Goal: Find specific page/section: Find specific page/section

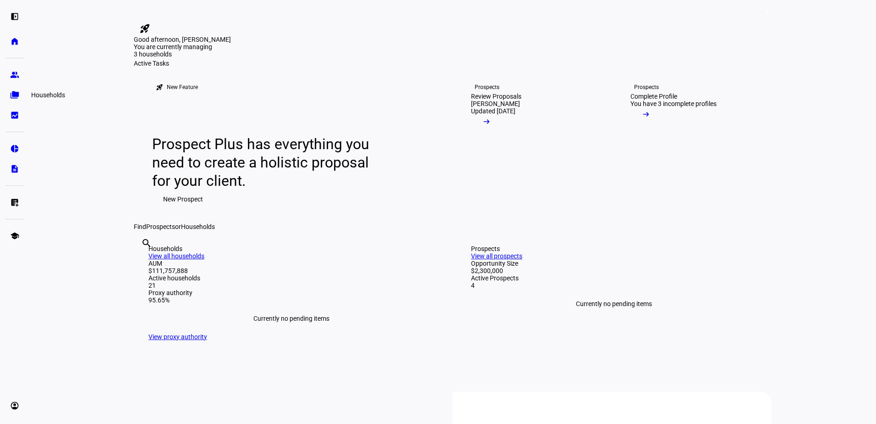
click at [17, 91] on eth-mat-symbol "folder_copy" at bounding box center [14, 94] width 9 height 9
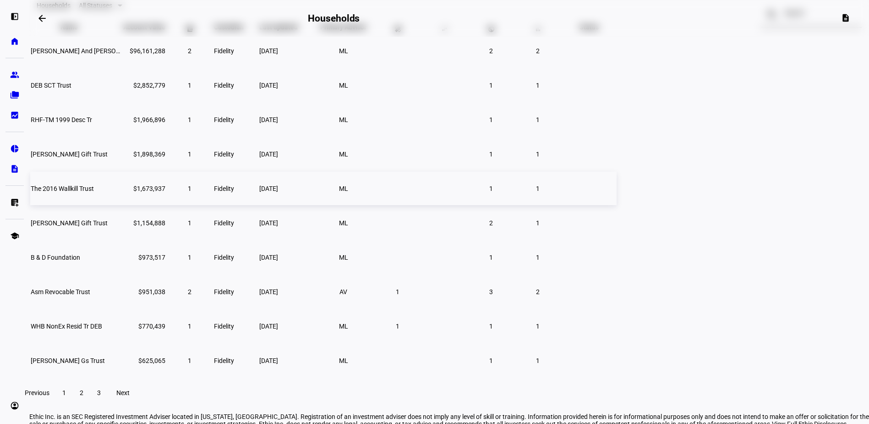
scroll to position [92, 0]
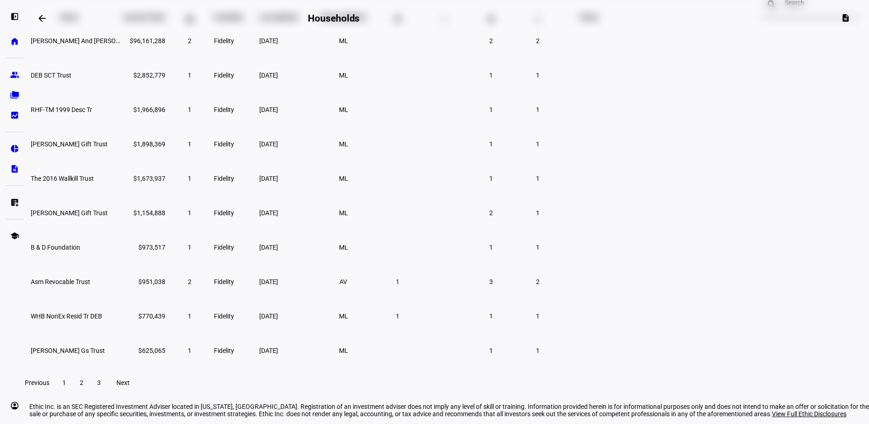
click at [90, 393] on span at bounding box center [81, 382] width 17 height 22
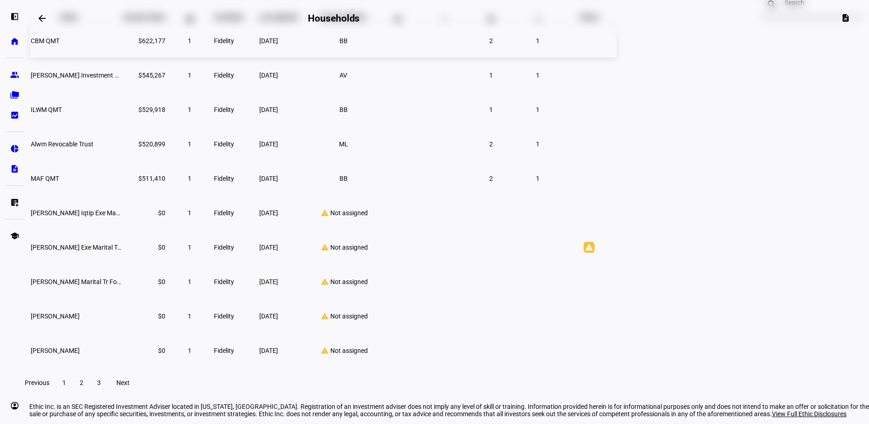
click at [122, 57] on td "CBM QMT" at bounding box center [76, 40] width 92 height 33
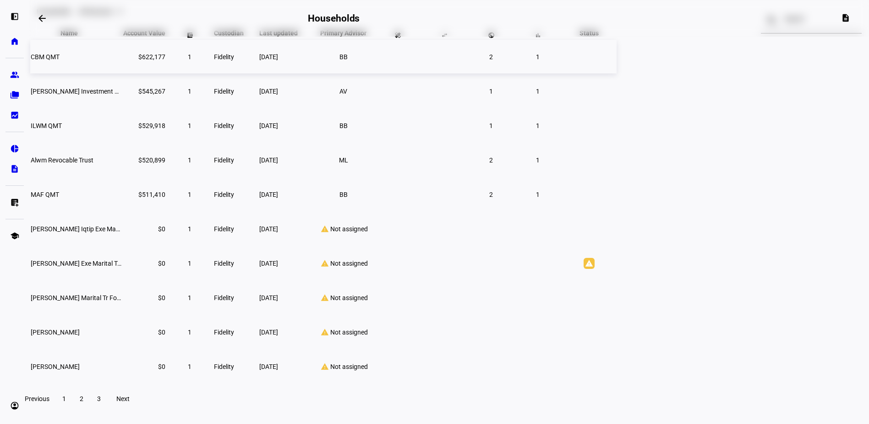
click at [122, 73] on td "CBM QMT" at bounding box center [76, 56] width 92 height 33
click at [122, 108] on td "[PERSON_NAME] Investment Trust" at bounding box center [76, 90] width 92 height 33
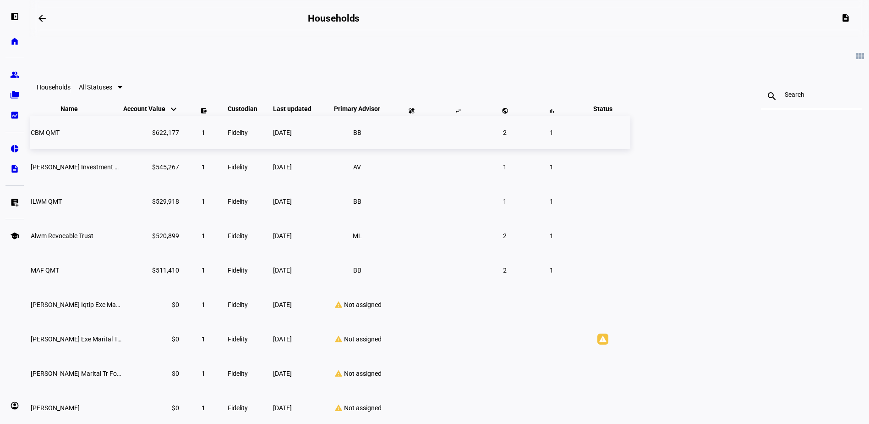
click at [122, 148] on td "CBM QMT" at bounding box center [76, 132] width 92 height 33
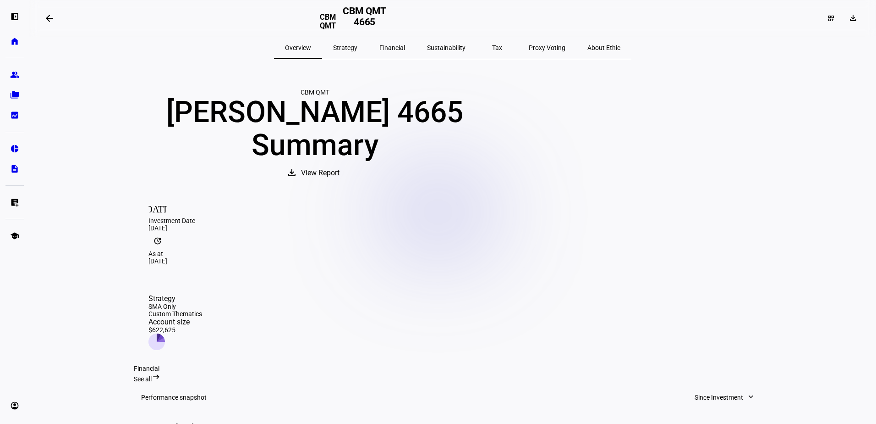
click at [492, 40] on span "Tax" at bounding box center [497, 48] width 10 height 22
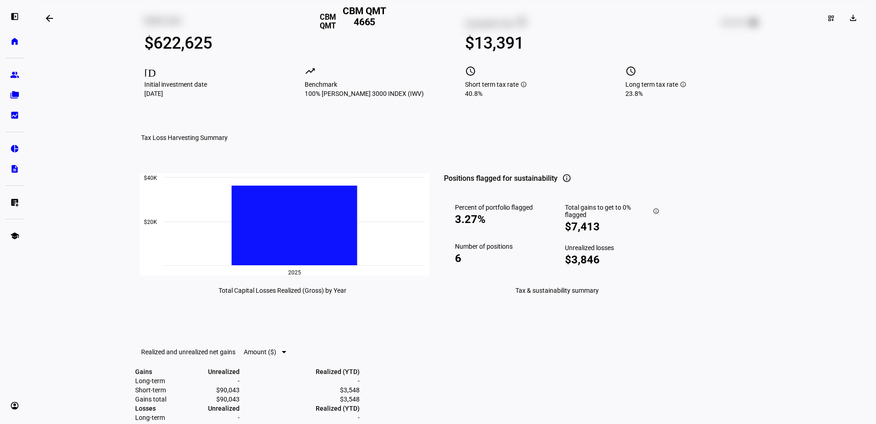
scroll to position [183, 0]
